Goal: Task Accomplishment & Management: Manage account settings

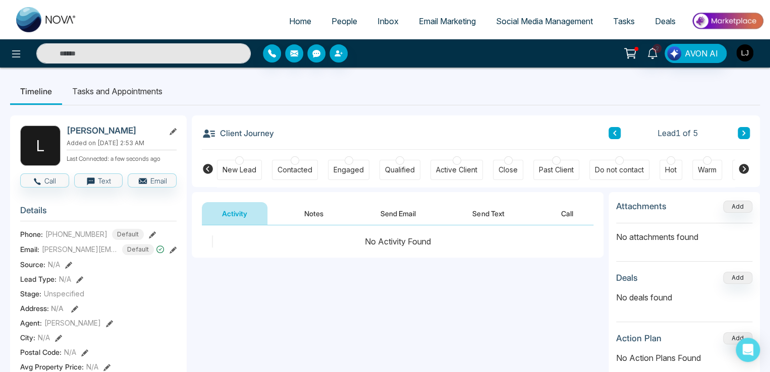
click at [739, 55] on img "button" at bounding box center [744, 52] width 17 height 17
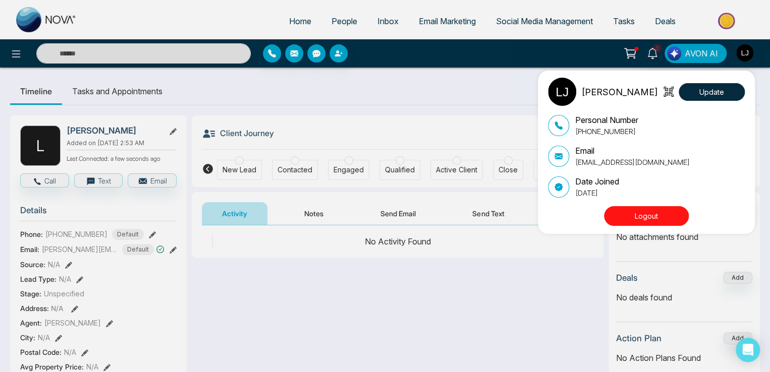
click at [637, 210] on button "Logout" at bounding box center [646, 216] width 85 height 20
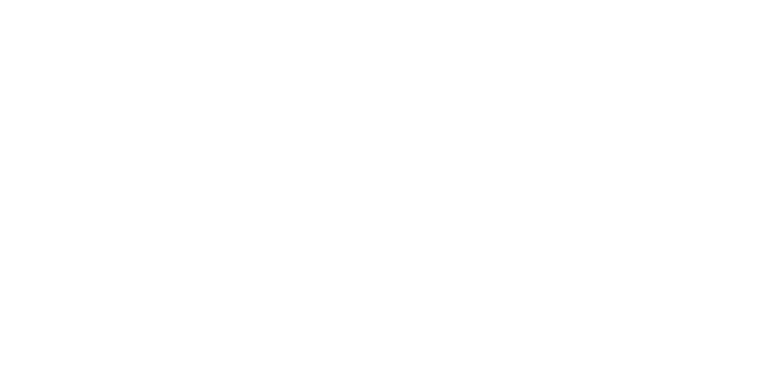
click at [204, 152] on body "/people/view/12684248?people_token=b9ca5830-9cbf-41e4-923e-dd6f1c4a8a01" at bounding box center [387, 186] width 775 height 372
